Goal: Task Accomplishment & Management: Manage account settings

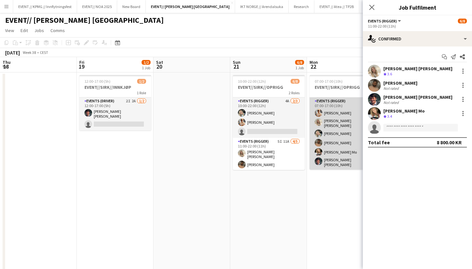
scroll to position [0, 238]
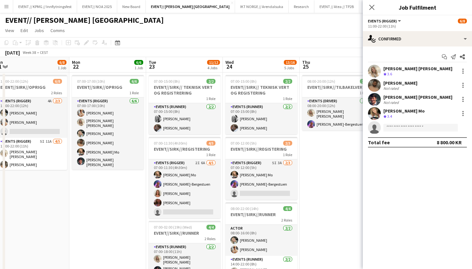
click at [10, 6] on button "Menu" at bounding box center [6, 6] width 13 height 13
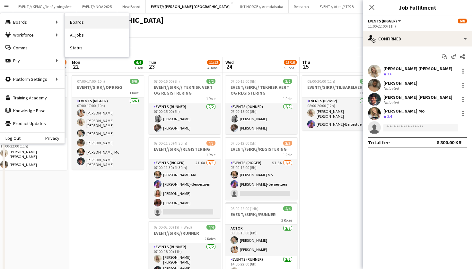
click at [80, 24] on link "Boards" at bounding box center [97, 22] width 64 height 13
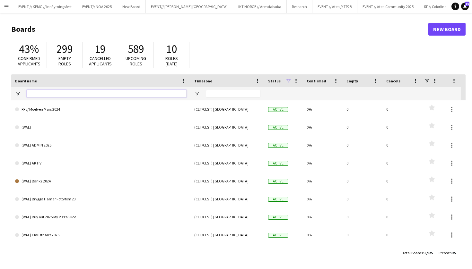
click at [53, 91] on input "Board name Filter Input" at bounding box center [107, 94] width 160 height 8
click at [6, 6] on app-icon "Menu" at bounding box center [6, 6] width 5 height 5
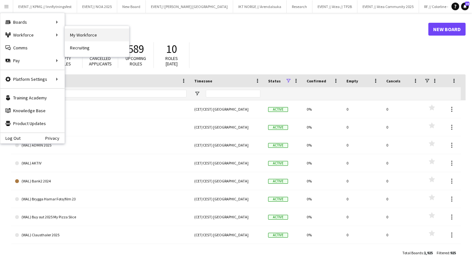
click at [92, 39] on link "My Workforce" at bounding box center [97, 35] width 64 height 13
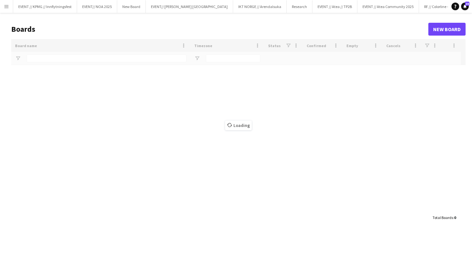
click at [90, 37] on header "Boards New Board" at bounding box center [238, 29] width 454 height 20
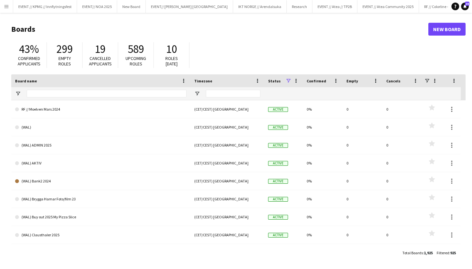
click at [7, 6] on app-icon "Menu" at bounding box center [6, 6] width 5 height 5
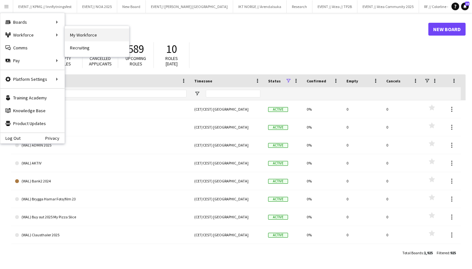
click at [76, 36] on link "My Workforce" at bounding box center [97, 35] width 64 height 13
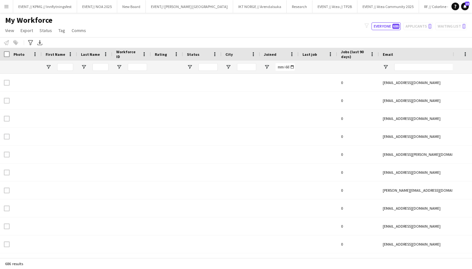
type input "**********"
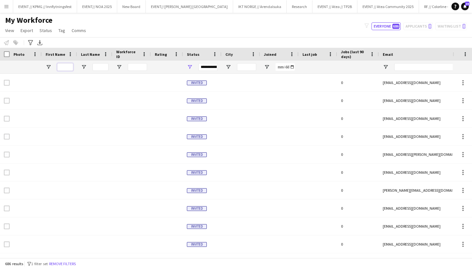
click at [67, 64] on input "First Name Filter Input" at bounding box center [65, 67] width 16 height 8
type input "*******"
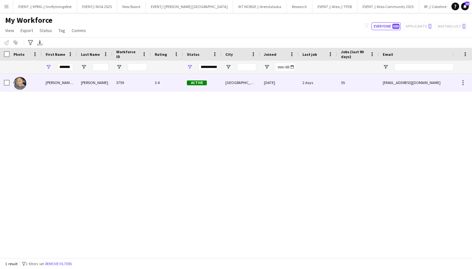
click at [108, 77] on div "[PERSON_NAME]" at bounding box center [94, 83] width 35 height 18
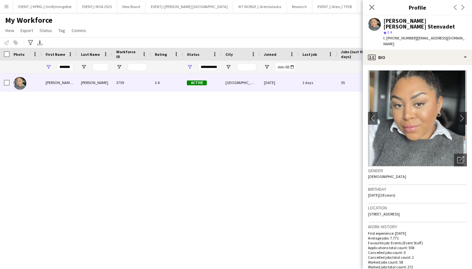
click at [412, 27] on div "[PERSON_NAME] [PERSON_NAME] Stenvadet" at bounding box center [425, 24] width 84 height 12
drag, startPoint x: 415, startPoint y: 27, endPoint x: 384, endPoint y: 18, distance: 32.1
click at [384, 18] on div "[PERSON_NAME] [PERSON_NAME] Stenvadet" at bounding box center [425, 24] width 84 height 12
copy div "[PERSON_NAME] [PERSON_NAME] Stenvadet"
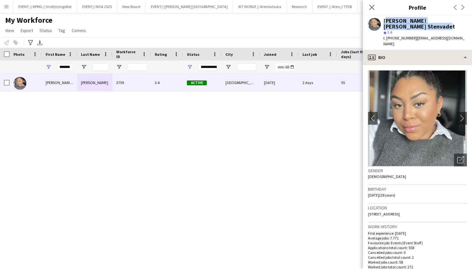
copy div "[PERSON_NAME] [PERSON_NAME] Stenvadet"
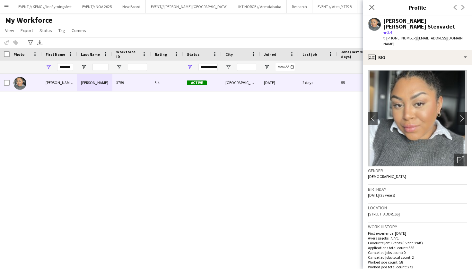
drag, startPoint x: 196, startPoint y: 167, endPoint x: 192, endPoint y: 162, distance: 6.1
click at [195, 166] on div "[PERSON_NAME] [PERSON_NAME] Stenvadet 3759 3.4 Active Oslo [DATE] 2 days 55 [EM…" at bounding box center [226, 166] width 453 height 184
click at [167, 7] on button "EVENT// SIRK NORGE Close" at bounding box center [189, 6] width 87 height 13
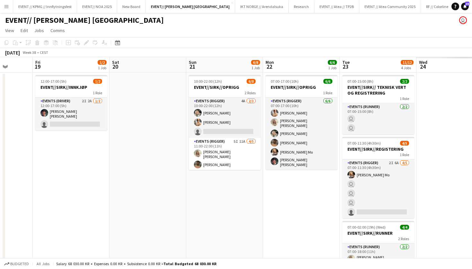
scroll to position [0, 208]
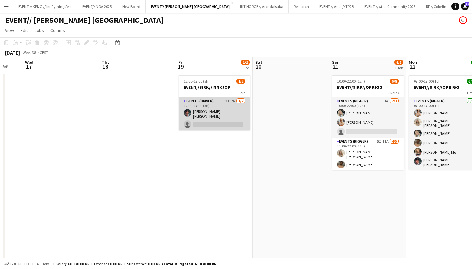
click at [222, 126] on app-card-role "Events (Driver) 2I 2A [DATE] 12:00-17:00 (5h) [PERSON_NAME] [PERSON_NAME] singl…" at bounding box center [215, 114] width 72 height 33
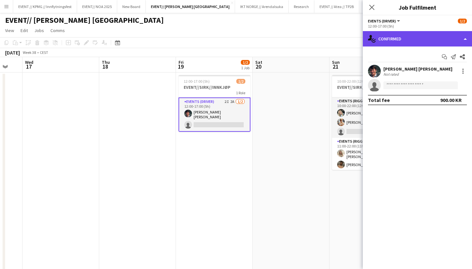
click at [404, 35] on div "single-neutral-actions-check-2 Confirmed" at bounding box center [417, 38] width 109 height 15
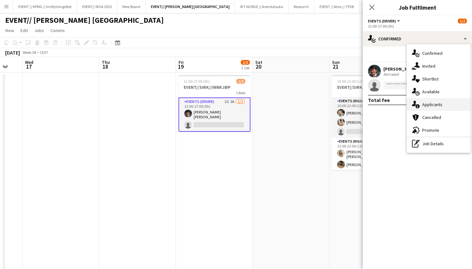
click at [443, 102] on div "single-neutral-actions-information Applicants" at bounding box center [439, 104] width 64 height 13
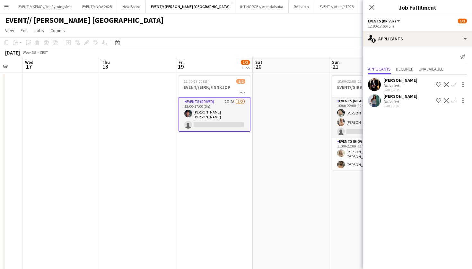
click at [413, 104] on div "[PERSON_NAME] Not rated [DATE] 11:42 Shortlist crew Decline Confirm" at bounding box center [417, 100] width 109 height 15
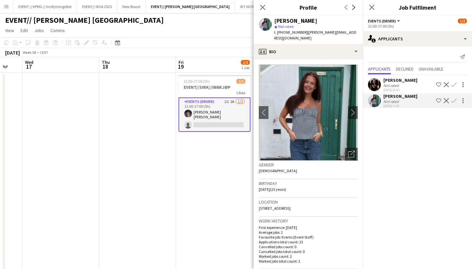
click at [362, 101] on app-crew-profile-bio "chevron-left chevron-right Open photos pop-in Gender [DEMOGRAPHIC_DATA] Birthda…" at bounding box center [308, 164] width 109 height 210
click at [357, 109] on app-icon "chevron-right" at bounding box center [353, 112] width 10 height 7
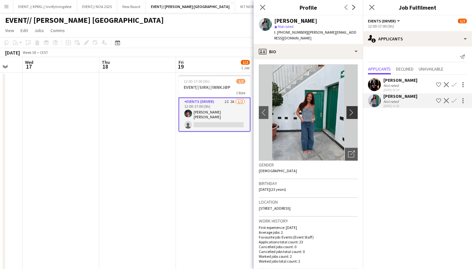
click at [354, 109] on app-icon "chevron-right" at bounding box center [353, 112] width 10 height 7
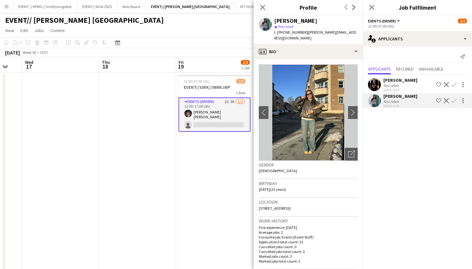
click at [400, 88] on div "[DATE] 10:34" at bounding box center [400, 90] width 34 height 4
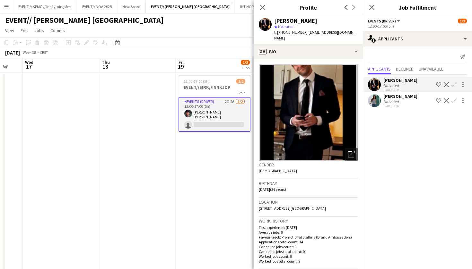
click at [317, 123] on img at bounding box center [308, 113] width 99 height 96
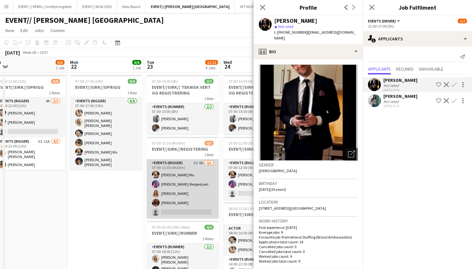
click at [184, 191] on app-card-role "Events (Rigger) 2I 6A [DATE] 07:00-11:30 (4h30m) [PERSON_NAME] Mo [PERSON_NAME]…" at bounding box center [183, 189] width 72 height 59
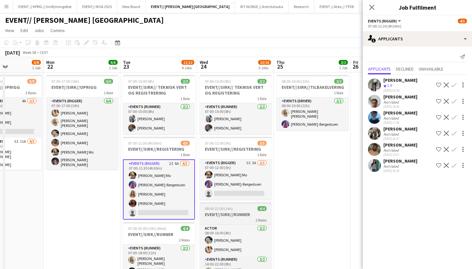
scroll to position [0, 271]
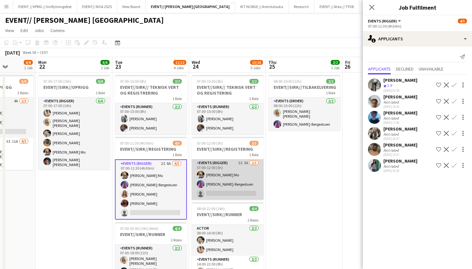
click at [230, 198] on app-card-role "Events (Rigger) 5I 3A [DATE] 07:00-12:00 (5h) [PERSON_NAME] Mo [PERSON_NAME] si…" at bounding box center [228, 180] width 72 height 40
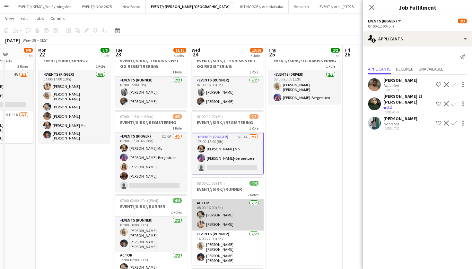
click at [230, 211] on app-card-role "Actor [DATE] 08:00-16:00 (8h) [PERSON_NAME] [PERSON_NAME]" at bounding box center [228, 215] width 72 height 31
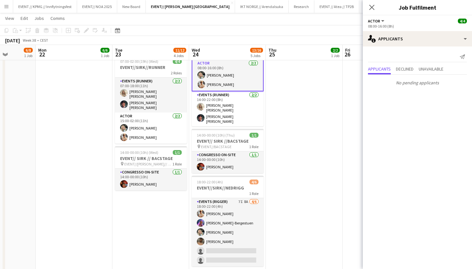
scroll to position [166, 0]
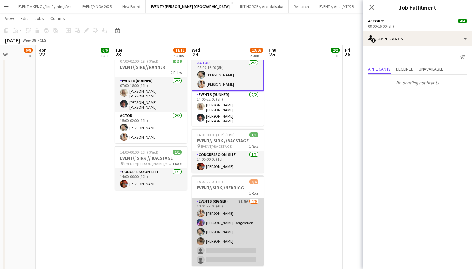
click at [224, 220] on app-card-role "Events (Rigger) 7I 8A [DATE] 18:00-22:00 (4h) [PERSON_NAME]-Bergestuen [PERSON_…" at bounding box center [228, 232] width 72 height 68
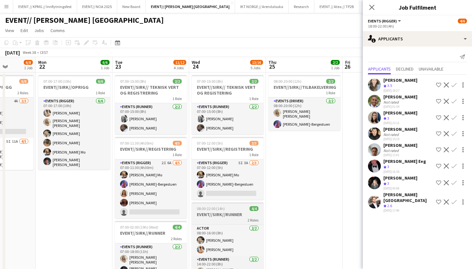
scroll to position [0, 0]
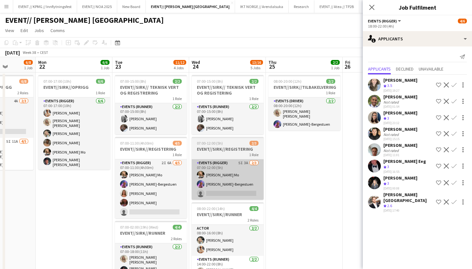
click at [227, 189] on app-card-role "Events (Rigger) 5I 3A [DATE] 07:00-12:00 (5h) [PERSON_NAME] Mo [PERSON_NAME] si…" at bounding box center [228, 180] width 72 height 40
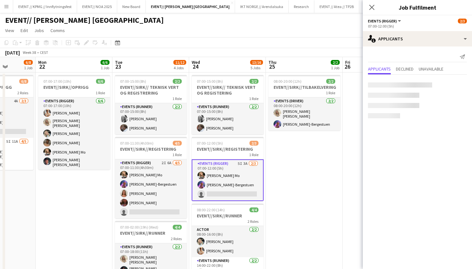
scroll to position [0, 271]
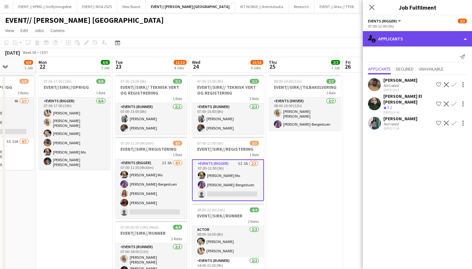
click at [407, 45] on div "single-neutral-actions-information Applicants" at bounding box center [417, 38] width 109 height 15
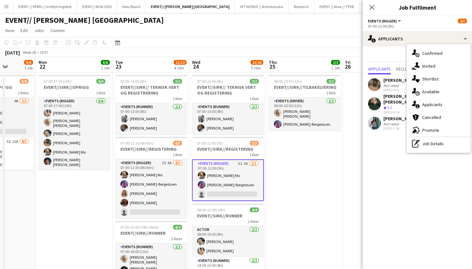
click at [390, 122] on div "Not rated" at bounding box center [391, 124] width 17 height 5
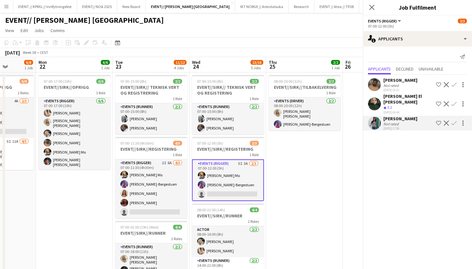
click at [380, 117] on app-user-avatar at bounding box center [374, 123] width 13 height 13
click at [385, 116] on div "[PERSON_NAME]" at bounding box center [400, 119] width 34 height 6
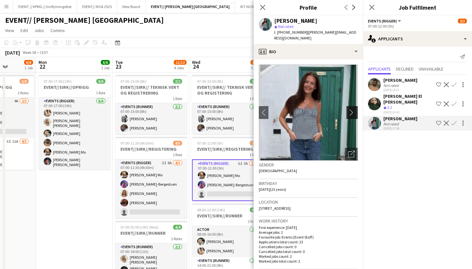
click at [351, 109] on app-icon "chevron-right" at bounding box center [353, 112] width 10 height 7
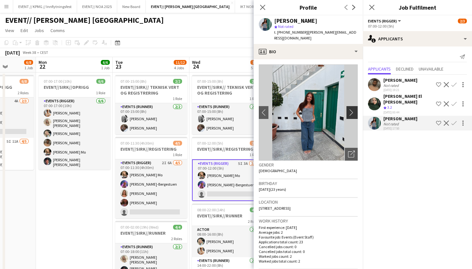
click at [351, 109] on app-icon "chevron-right" at bounding box center [353, 112] width 10 height 7
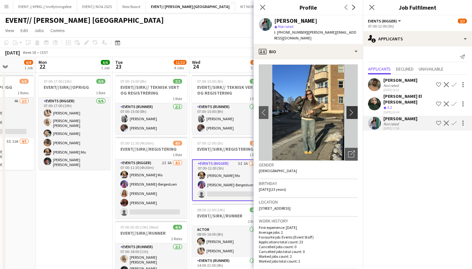
click at [351, 109] on app-icon "chevron-right" at bounding box center [353, 112] width 10 height 7
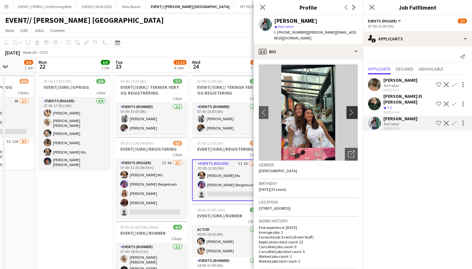
click at [351, 109] on app-icon "chevron-right" at bounding box center [353, 112] width 10 height 7
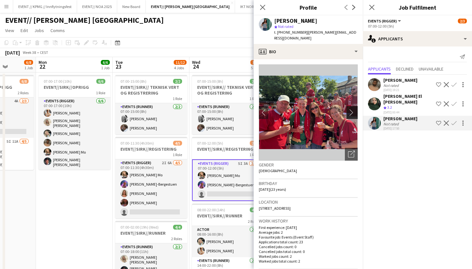
click at [350, 109] on app-icon "chevron-right" at bounding box center [353, 112] width 10 height 7
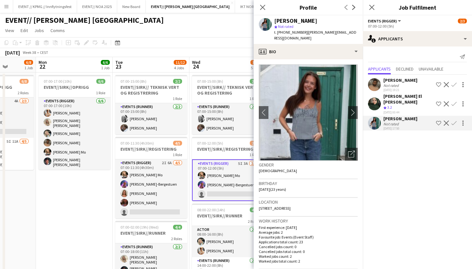
click at [410, 89] on div "[PERSON_NAME] Not rated [DATE] 19:21 Shortlist crew Decline Confirm" at bounding box center [417, 84] width 109 height 15
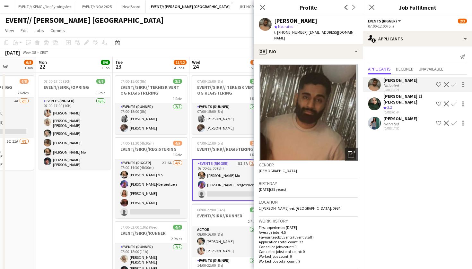
click at [209, 51] on div "[DATE] Week 38 • CEST" at bounding box center [236, 52] width 472 height 9
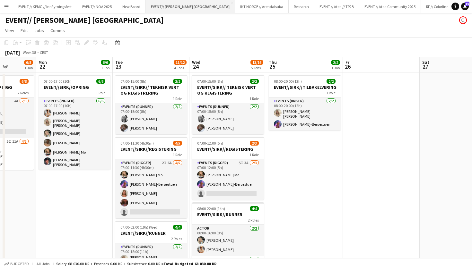
scroll to position [0, 0]
click at [6, 9] on app-icon "Menu" at bounding box center [6, 6] width 5 height 5
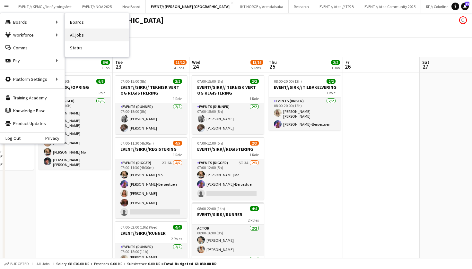
click at [96, 30] on link "All jobs" at bounding box center [97, 35] width 64 height 13
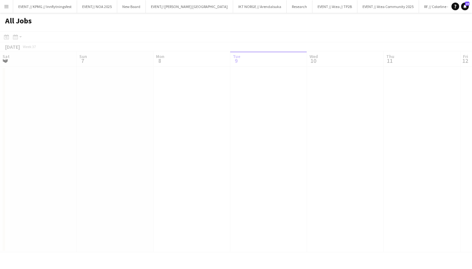
scroll to position [0, 154]
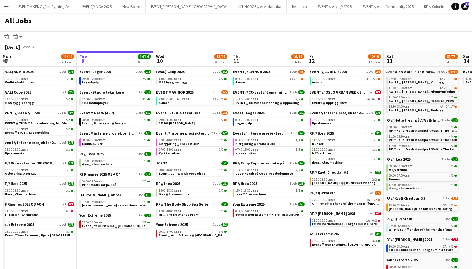
click at [1, 9] on button "Menu" at bounding box center [6, 6] width 13 height 13
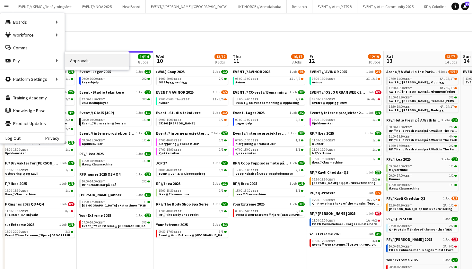
click at [88, 61] on link "Approvals" at bounding box center [97, 60] width 64 height 13
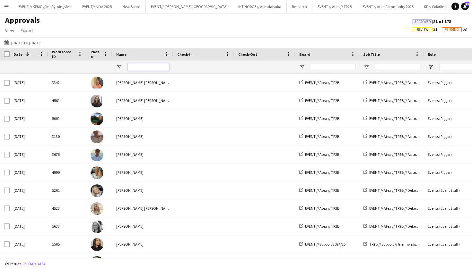
click at [144, 69] on input "Name Filter Input" at bounding box center [149, 67] width 42 height 8
type input "***"
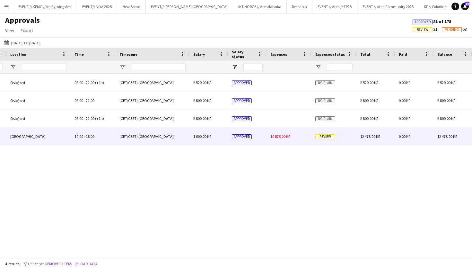
click at [285, 139] on span "10 878.00 KR" at bounding box center [280, 136] width 20 height 5
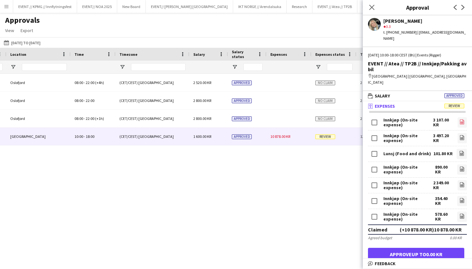
click at [461, 119] on icon "file-image" at bounding box center [462, 121] width 5 height 5
click at [459, 133] on link "file-image" at bounding box center [462, 138] width 9 height 10
click at [462, 167] on icon "file-image" at bounding box center [462, 169] width 5 height 5
click at [461, 165] on link "file-image" at bounding box center [462, 170] width 10 height 10
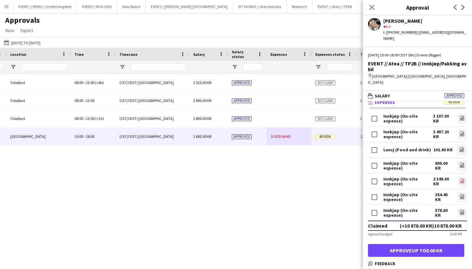
click at [463, 179] on icon "file-image" at bounding box center [462, 181] width 5 height 5
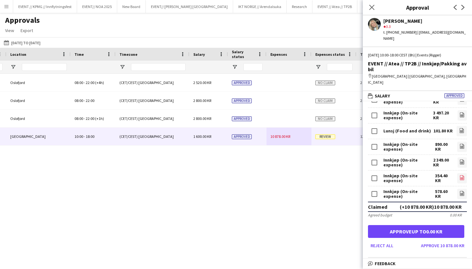
click at [463, 175] on icon "file-image" at bounding box center [462, 177] width 5 height 5
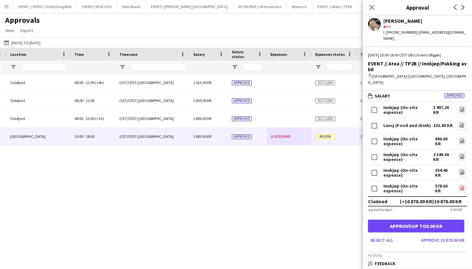
click at [463, 188] on icon at bounding box center [462, 189] width 3 height 2
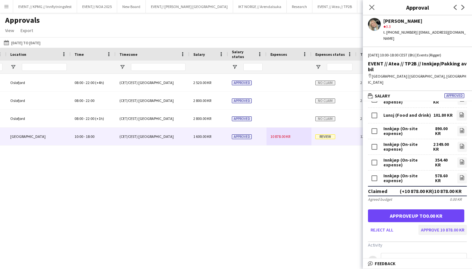
click at [435, 225] on button "Approve 10 878.00 KR" at bounding box center [443, 230] width 48 height 10
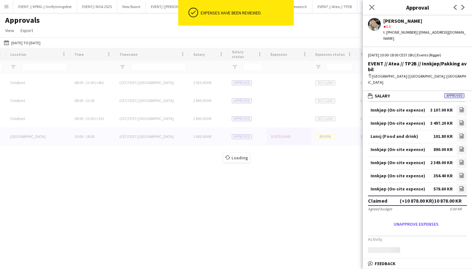
scroll to position [0, 0]
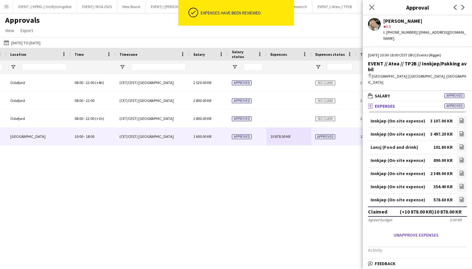
click at [342, 175] on div "EVENT // Atea // TP2B // Dekorering og backstage oppsett Events (Event Staff) […" at bounding box center [236, 166] width 472 height 184
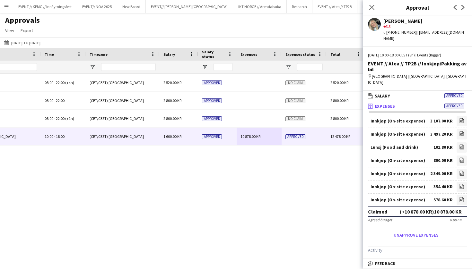
scroll to position [0, 523]
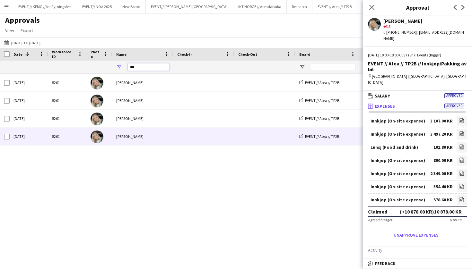
click at [142, 69] on input "***" at bounding box center [149, 67] width 42 height 8
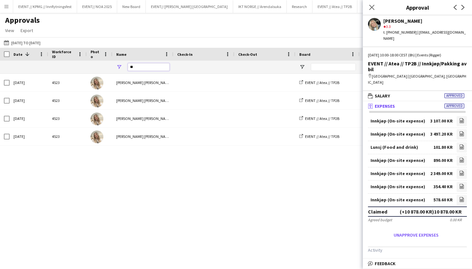
type input "*"
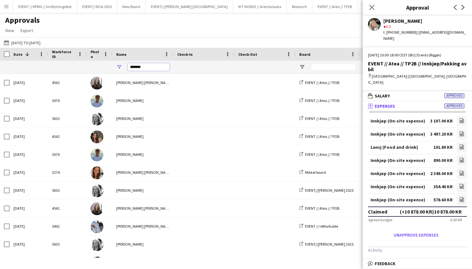
type input "*******"
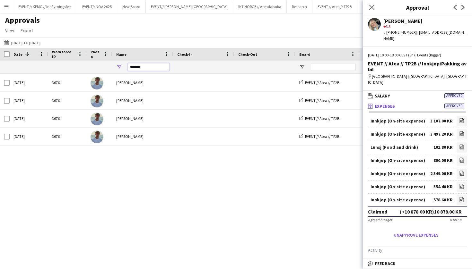
click at [139, 65] on input "*******" at bounding box center [149, 67] width 42 height 8
type input "*******"
click at [139, 65] on input "*******" at bounding box center [149, 67] width 42 height 8
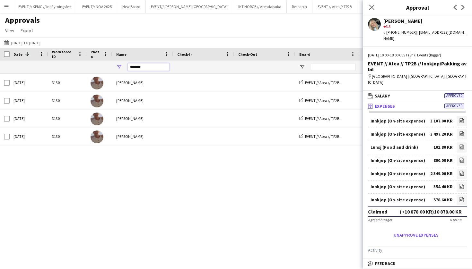
click at [139, 65] on input "*******" at bounding box center [149, 67] width 42 height 8
type input "*******"
click at [151, 65] on input "*******" at bounding box center [149, 67] width 42 height 8
type input "******"
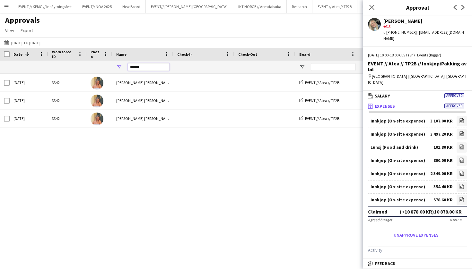
click at [135, 66] on input "******" at bounding box center [149, 67] width 42 height 8
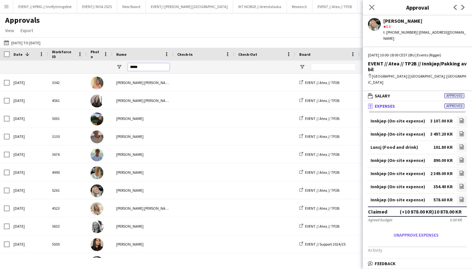
type input "*****"
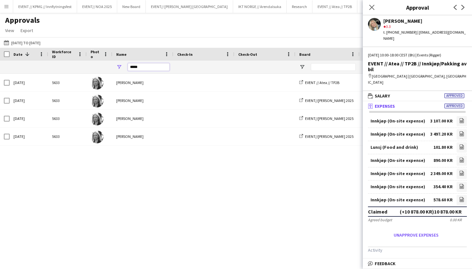
click at [144, 67] on input "*****" at bounding box center [149, 67] width 42 height 8
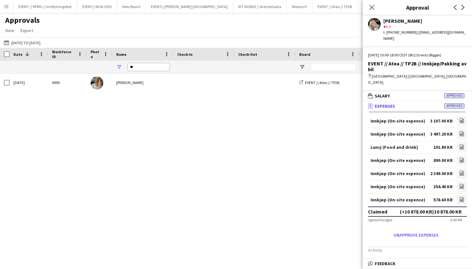
type input "*"
click at [153, 68] on input "****" at bounding box center [149, 67] width 42 height 8
type input "*"
type input "*********"
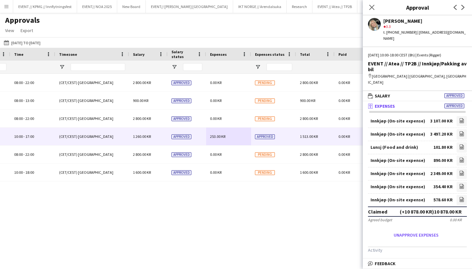
click at [231, 139] on div "253.00 KR" at bounding box center [228, 137] width 45 height 18
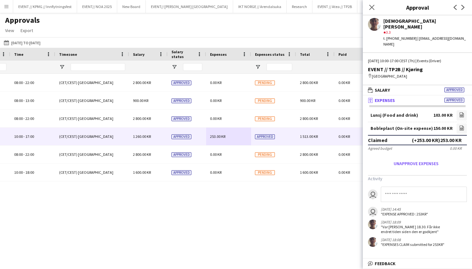
click at [430, 105] on div "Lunsj (Food and drink) 103.00 KR file-image [GEOGRAPHIC_DATA] (On-site expense)…" at bounding box center [417, 180] width 109 height 150
click at [463, 112] on icon "file-image" at bounding box center [461, 114] width 5 height 5
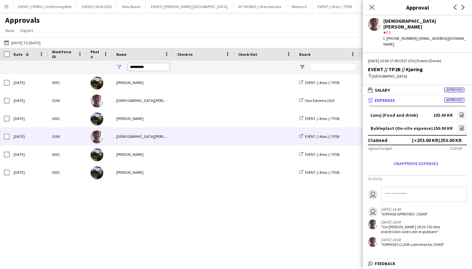
click at [152, 66] on input "*********" at bounding box center [149, 67] width 42 height 8
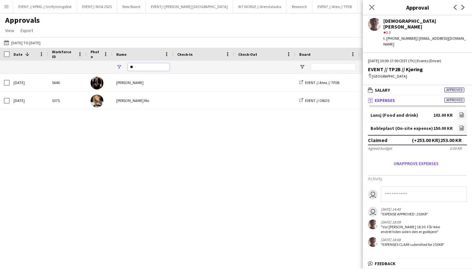
type input "*"
type input "*****"
click at [208, 116] on div "[DATE] 5693 [PERSON_NAME] EVENT // Atea // TP2B EVENT // TP2B // Kjøring Events…" at bounding box center [236, 166] width 472 height 184
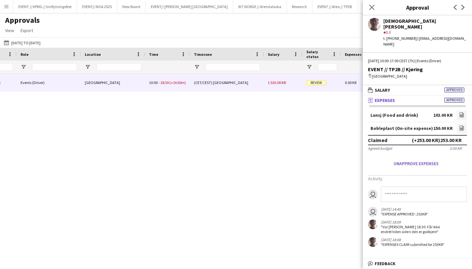
click at [274, 82] on span "1 530.00 KR" at bounding box center [277, 82] width 18 height 5
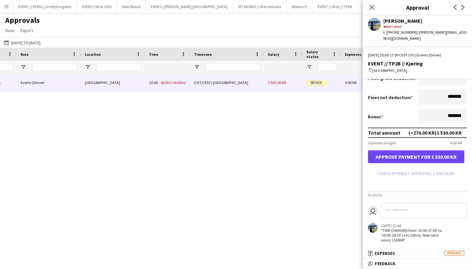
click at [426, 157] on button "Approve payment for 1 530.00 KR" at bounding box center [416, 157] width 96 height 13
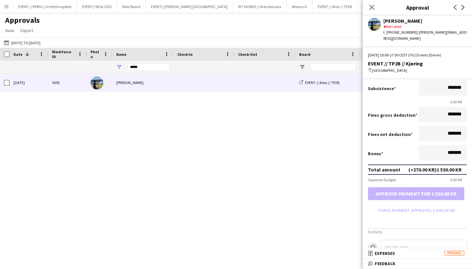
click at [251, 166] on div "1 530.00 KR Oslo Events (Driver) EVENT // TP2B // Kjøring EVENT // Atea // TP2B…" at bounding box center [236, 166] width 472 height 184
click at [253, 112] on div "1 530.00 KR Oslo Events (Driver) EVENT // TP2B // Kjøring EVENT // Atea // TP2B…" at bounding box center [236, 166] width 472 height 184
click at [194, 103] on div "1 530.00 KR Oslo Events (Driver) EVENT // TP2B // Kjøring EVENT // Atea // TP2B…" at bounding box center [236, 166] width 472 height 184
click at [9, 11] on button "Menu" at bounding box center [6, 6] width 13 height 13
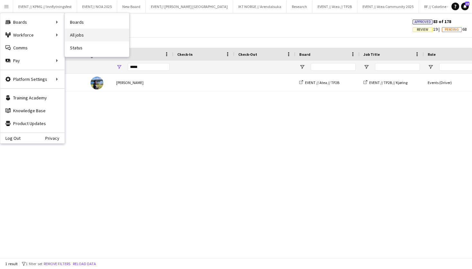
click at [108, 40] on link "All jobs" at bounding box center [97, 35] width 64 height 13
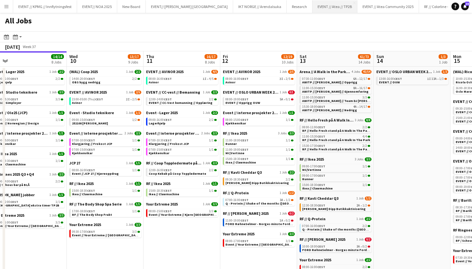
click at [313, 8] on button "EVENT // Atea // TP2B Close" at bounding box center [335, 6] width 45 height 13
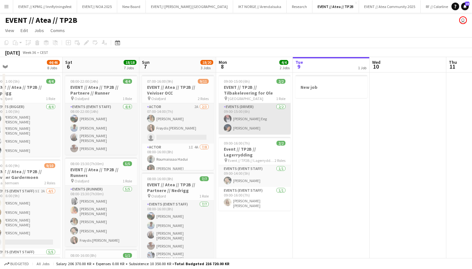
click at [246, 120] on app-card-role "Events (Driver) [DATE] 09:00-15:00 (6h) [PERSON_NAME] Eeg [PERSON_NAME]" at bounding box center [255, 118] width 72 height 31
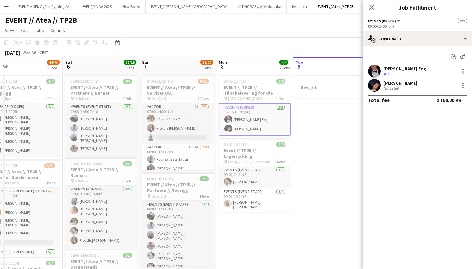
click at [374, 83] on app-user-avatar at bounding box center [374, 85] width 13 height 13
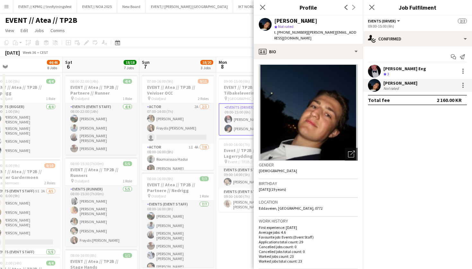
click at [244, 43] on app-toolbar "Copy Paste Paste Command V Paste with crew Command Shift V Paste linked Job [GE…" at bounding box center [236, 42] width 472 height 11
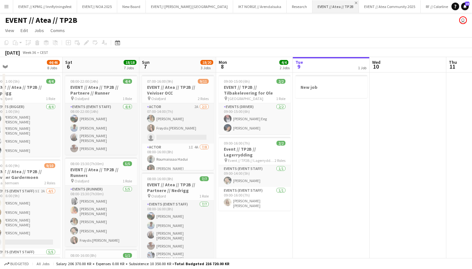
click at [355, 2] on app-icon "Close" at bounding box center [356, 3] width 3 height 3
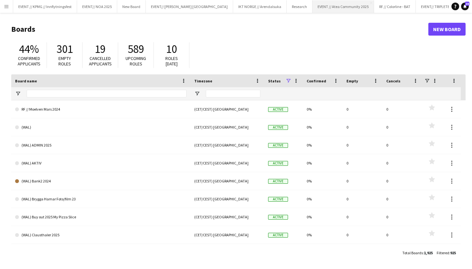
click at [313, 7] on button "EVENT // Atea Community 2025 Close" at bounding box center [344, 6] width 62 height 13
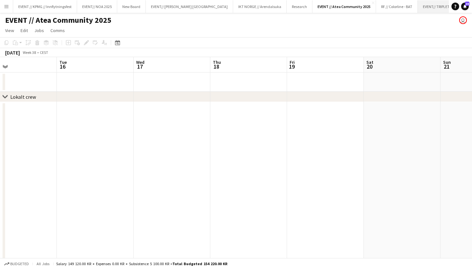
click at [418, 6] on button "EVENT// TRIPLETEX Close" at bounding box center [438, 6] width 41 height 13
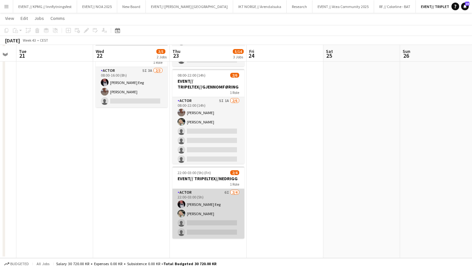
click at [203, 197] on app-card-role "Actor 6I [DATE] 22:00-03:00 (5h) [PERSON_NAME] Eeg [PERSON_NAME] single-neutral…" at bounding box center [208, 214] width 72 height 50
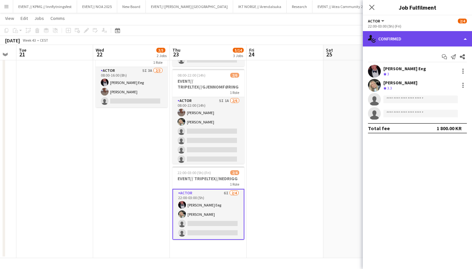
click at [414, 40] on div "single-neutral-actions-check-2 Confirmed" at bounding box center [417, 38] width 109 height 15
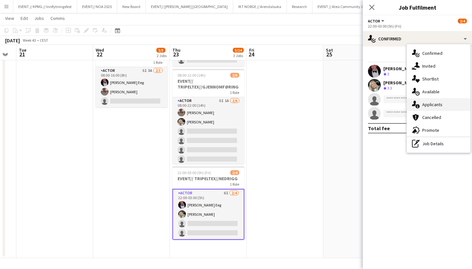
click at [429, 102] on span "Applicants" at bounding box center [432, 105] width 20 height 6
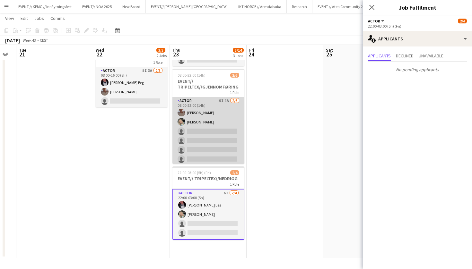
click at [212, 132] on app-card-role "Actor 5I 1A [DATE] 08:00-22:00 (14h) [PERSON_NAME] [PERSON_NAME] single-neutral…" at bounding box center [208, 131] width 72 height 68
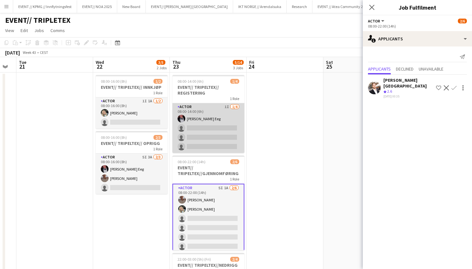
scroll to position [0, 0]
click at [201, 122] on app-card-role "Actor 1I [DATE] 08:00-14:00 (6h) [PERSON_NAME] Eeg single-neutral-actions singl…" at bounding box center [208, 128] width 72 height 50
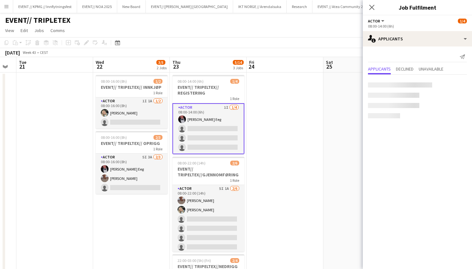
scroll to position [0, 0]
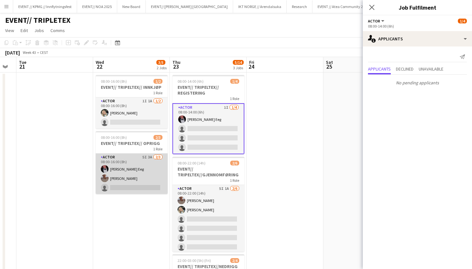
click at [119, 167] on app-card-role "Actor 5I 3A [DATE] 08:00-16:00 (8h) [PERSON_NAME] Eeg [PERSON_NAME] single-neut…" at bounding box center [132, 174] width 72 height 40
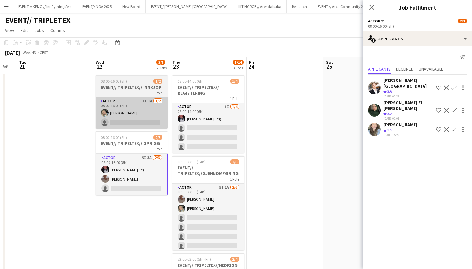
click at [117, 119] on app-card-role "Actor 1I 1A [DATE] 08:00-16:00 (8h) [PERSON_NAME] single-neutral-actions" at bounding box center [132, 113] width 72 height 31
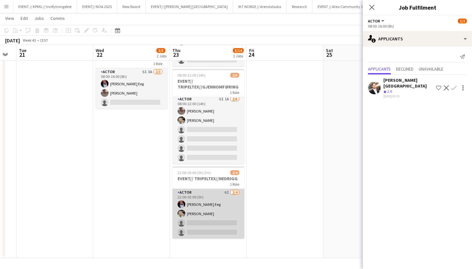
scroll to position [86, 0]
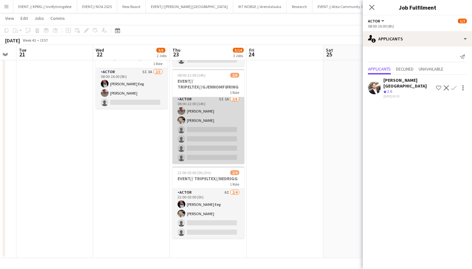
click at [216, 149] on app-card-role "Actor 5I 1A [DATE] 08:00-22:00 (14h) [PERSON_NAME] [PERSON_NAME] single-neutral…" at bounding box center [208, 130] width 72 height 68
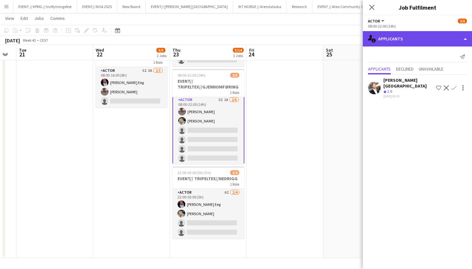
click at [420, 42] on div "single-neutral-actions-information Applicants" at bounding box center [417, 38] width 109 height 15
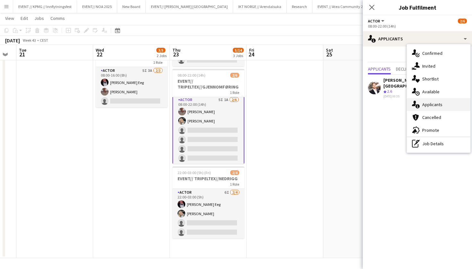
click at [429, 110] on div "single-neutral-actions-information Applicants" at bounding box center [439, 104] width 64 height 13
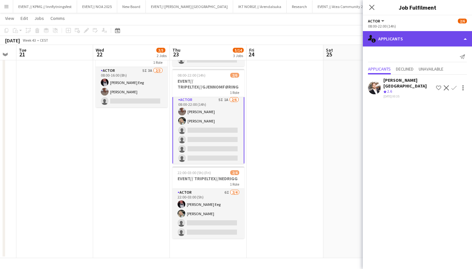
click at [410, 45] on div "single-neutral-actions-information Applicants" at bounding box center [417, 38] width 109 height 15
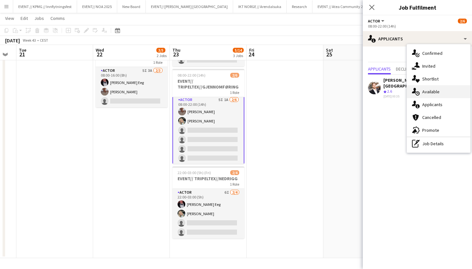
click at [431, 92] on span "Available" at bounding box center [430, 92] width 17 height 6
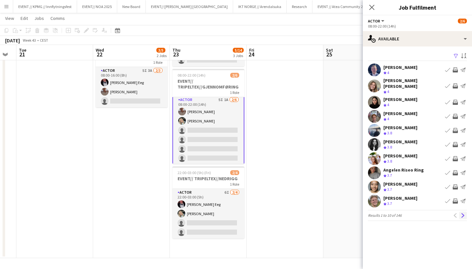
click at [463, 214] on app-icon "Next" at bounding box center [463, 216] width 4 height 4
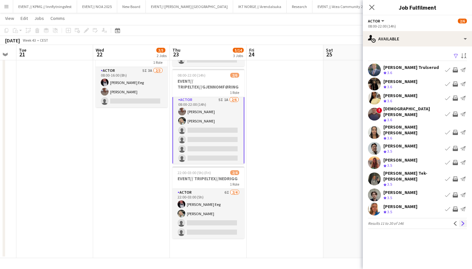
click at [463, 222] on app-icon "Next" at bounding box center [463, 224] width 4 height 4
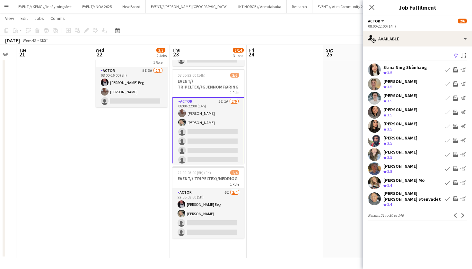
scroll to position [0, 0]
click at [208, 147] on app-card-role "Actor 5I 1A [DATE] 08:00-22:00 (14h) [PERSON_NAME] [PERSON_NAME] single-neutral…" at bounding box center [208, 132] width 72 height 70
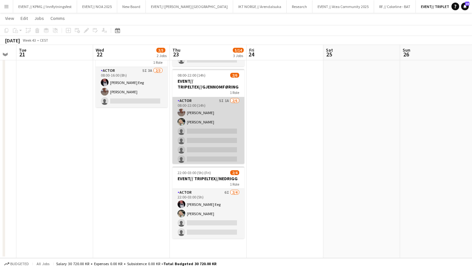
click at [196, 136] on app-card-role "Actor 5I 1A [DATE] 08:00-22:00 (14h) [PERSON_NAME] [PERSON_NAME] single-neutral…" at bounding box center [208, 131] width 72 height 68
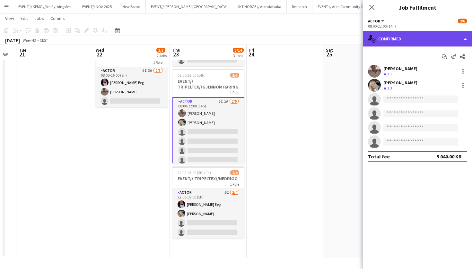
click at [428, 35] on div "single-neutral-actions-check-2 Confirmed" at bounding box center [417, 38] width 109 height 15
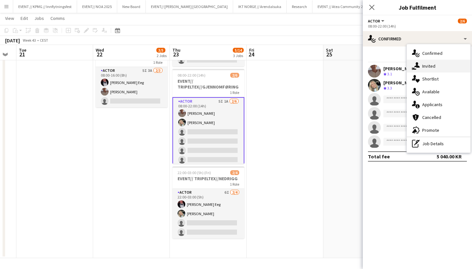
click at [436, 66] on div "single-neutral-actions-share-1 Invited" at bounding box center [439, 66] width 64 height 13
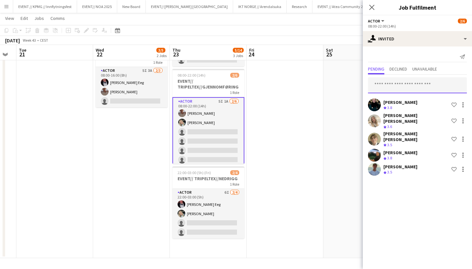
click at [399, 88] on input "text" at bounding box center [417, 85] width 99 height 16
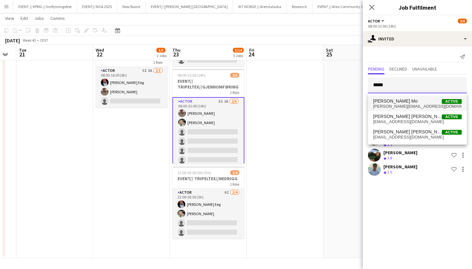
type input "*****"
click at [422, 107] on span "[PERSON_NAME][EMAIL_ADDRESS][DOMAIN_NAME]" at bounding box center [417, 106] width 89 height 5
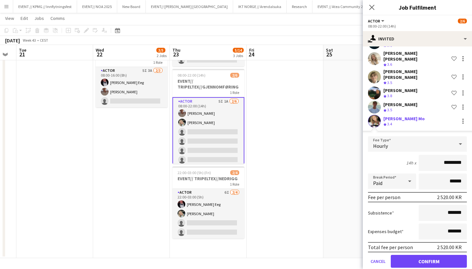
scroll to position [65, 0]
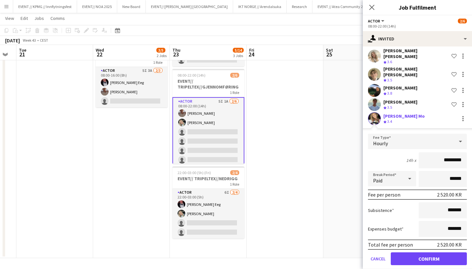
click at [421, 253] on button "Confirm" at bounding box center [429, 259] width 76 height 13
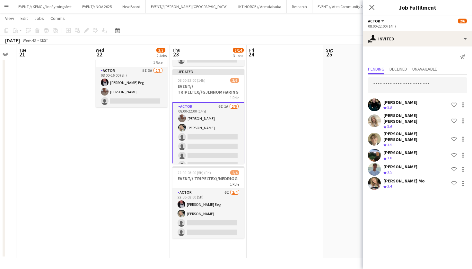
scroll to position [0, 0]
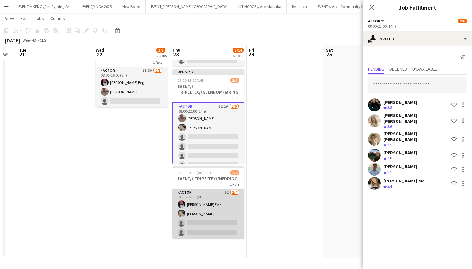
click at [213, 224] on app-card-role "Actor 6I [DATE] 22:00-03:00 (5h) [PERSON_NAME] Eeg [PERSON_NAME] single-neutral…" at bounding box center [208, 214] width 72 height 50
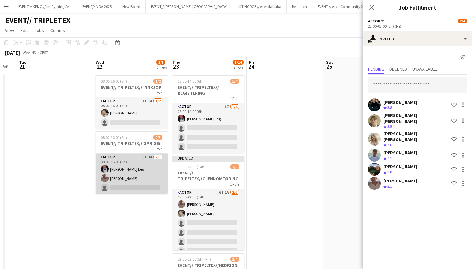
click at [148, 162] on app-card-role "Actor 5I 3A [DATE] 08:00-16:00 (8h) [PERSON_NAME] Eeg [PERSON_NAME] single-neut…" at bounding box center [132, 174] width 72 height 40
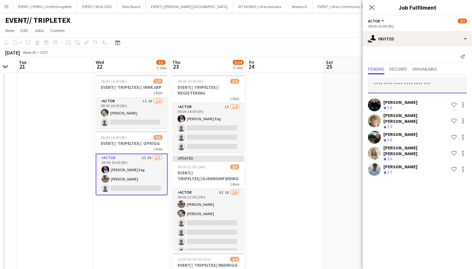
click at [392, 87] on input "text" at bounding box center [417, 85] width 99 height 16
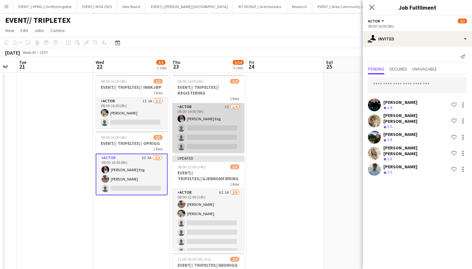
click at [203, 120] on app-card-role "Actor 1I [DATE] 08:00-14:00 (6h) [PERSON_NAME] Eeg single-neutral-actions singl…" at bounding box center [208, 128] width 72 height 50
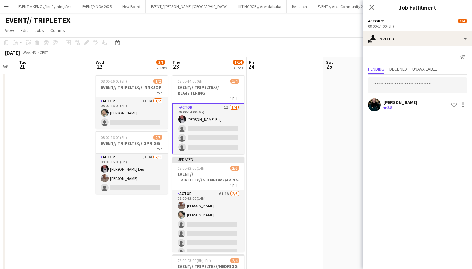
click at [395, 85] on input "text" at bounding box center [417, 85] width 99 height 16
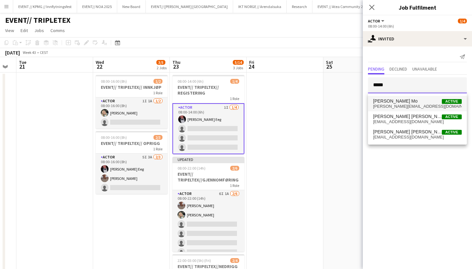
type input "*****"
click at [416, 108] on span "[PERSON_NAME][EMAIL_ADDRESS][DOMAIN_NAME]" at bounding box center [417, 106] width 89 height 5
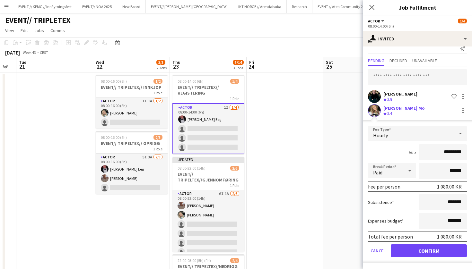
scroll to position [8, 0]
click at [406, 251] on button "Confirm" at bounding box center [429, 251] width 76 height 13
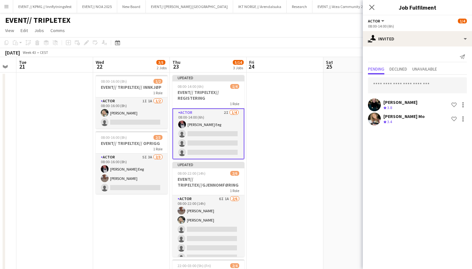
scroll to position [0, 0]
click at [413, 89] on input "text" at bounding box center [417, 85] width 99 height 16
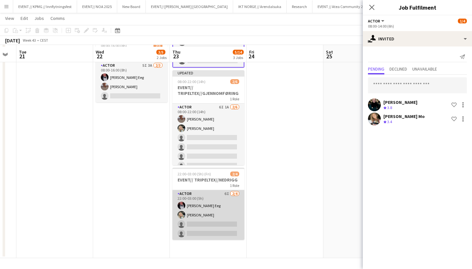
click at [208, 214] on app-card-role "Actor 6I [DATE] 22:00-03:00 (5h) [PERSON_NAME] Eeg [PERSON_NAME] single-neutral…" at bounding box center [208, 215] width 72 height 50
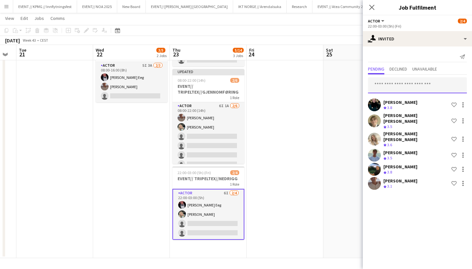
click at [392, 83] on input "text" at bounding box center [417, 85] width 99 height 16
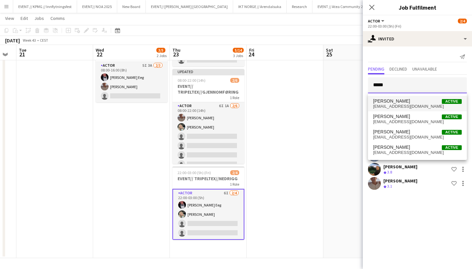
type input "*****"
click at [401, 101] on span "[PERSON_NAME] Active" at bounding box center [417, 101] width 89 height 5
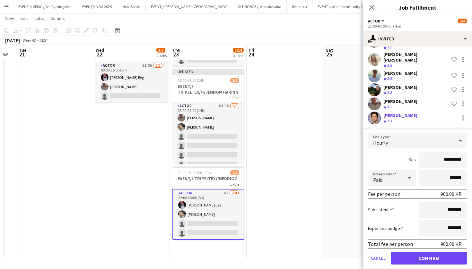
scroll to position [79, 0]
click at [413, 252] on button "Confirm" at bounding box center [429, 258] width 76 height 13
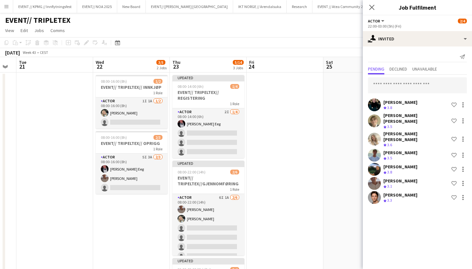
scroll to position [0, 0]
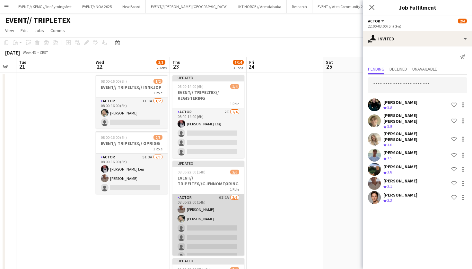
click at [205, 210] on app-card-role "Actor 6I 1A [DATE] 08:00-22:00 (14h) [PERSON_NAME] [PERSON_NAME] single-neutral…" at bounding box center [208, 228] width 72 height 68
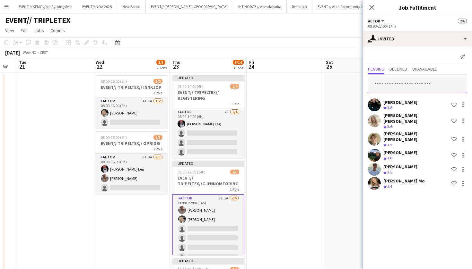
click at [394, 80] on input "text" at bounding box center [417, 85] width 99 height 16
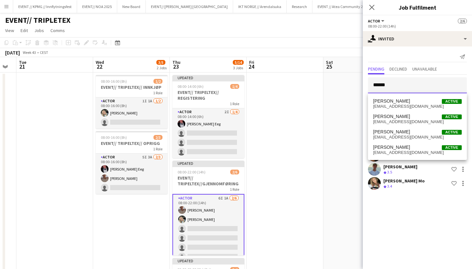
type input "*****"
click at [254, 162] on app-date-cell at bounding box center [285, 214] width 77 height 283
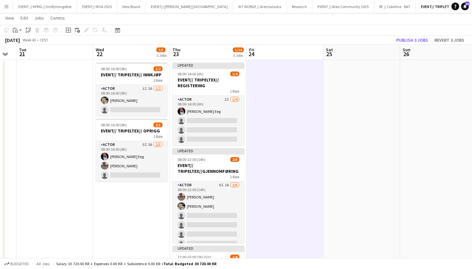
scroll to position [20, 0]
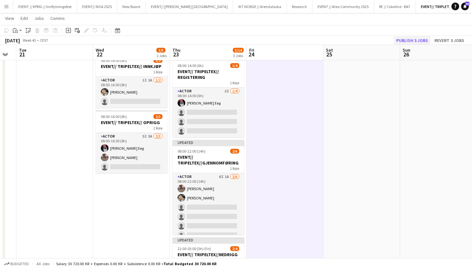
click at [415, 40] on button "Publish 3 jobs" at bounding box center [412, 40] width 37 height 8
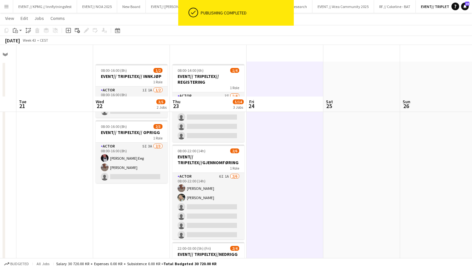
scroll to position [0, 0]
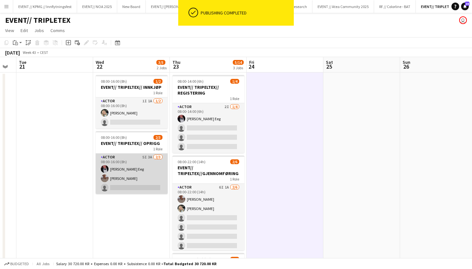
click at [157, 164] on app-card-role "Actor 5I 3A [DATE] 08:00-16:00 (8h) [PERSON_NAME] Eeg [PERSON_NAME] single-neut…" at bounding box center [132, 174] width 72 height 40
